Goal: Find specific page/section: Find specific page/section

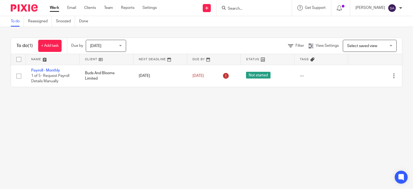
click at [244, 7] on input "Search" at bounding box center [251, 8] width 48 height 5
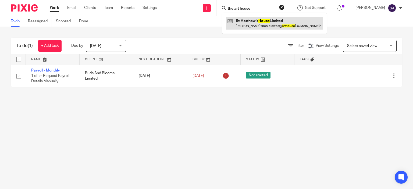
type input "the art house"
click at [260, 18] on link at bounding box center [274, 23] width 97 height 12
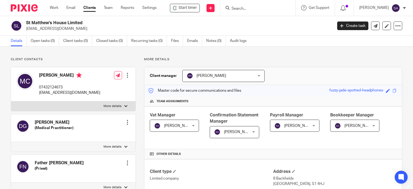
drag, startPoint x: 86, startPoint y: 22, endPoint x: 26, endPoint y: 23, distance: 60.0
click at [26, 23] on div "St Matthew's House Limited [EMAIL_ADDRESS][DOMAIN_NAME]" at bounding box center [170, 25] width 319 height 11
copy h2 "St Matthew's House Limited"
